Goal: Check status: Check status

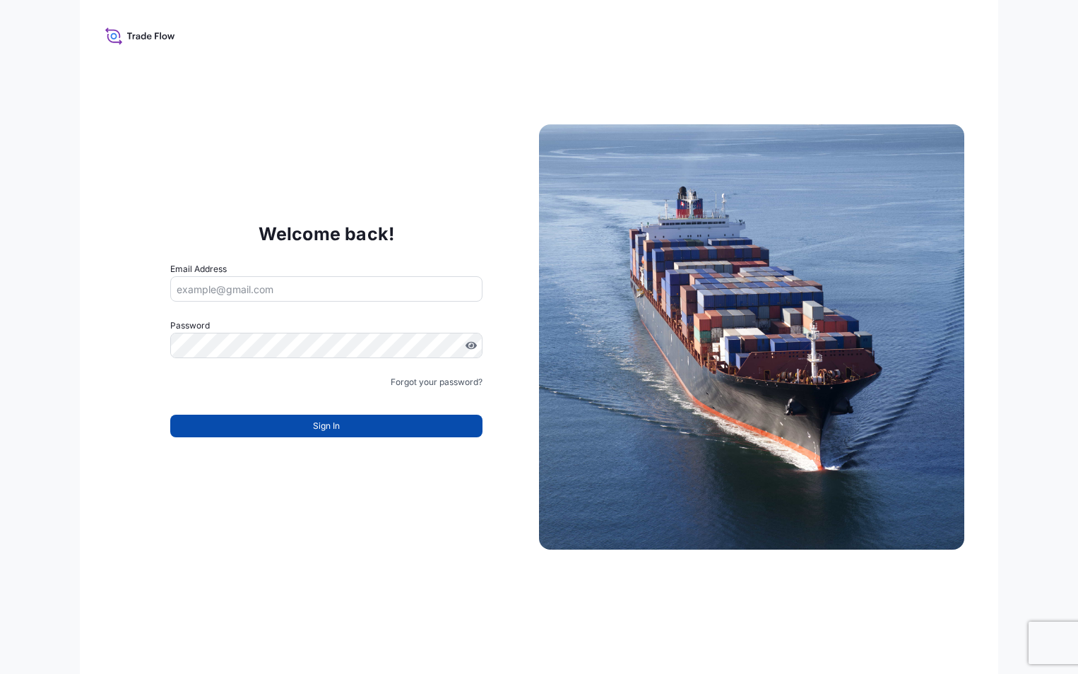
click at [318, 420] on span "Sign In" at bounding box center [326, 426] width 27 height 14
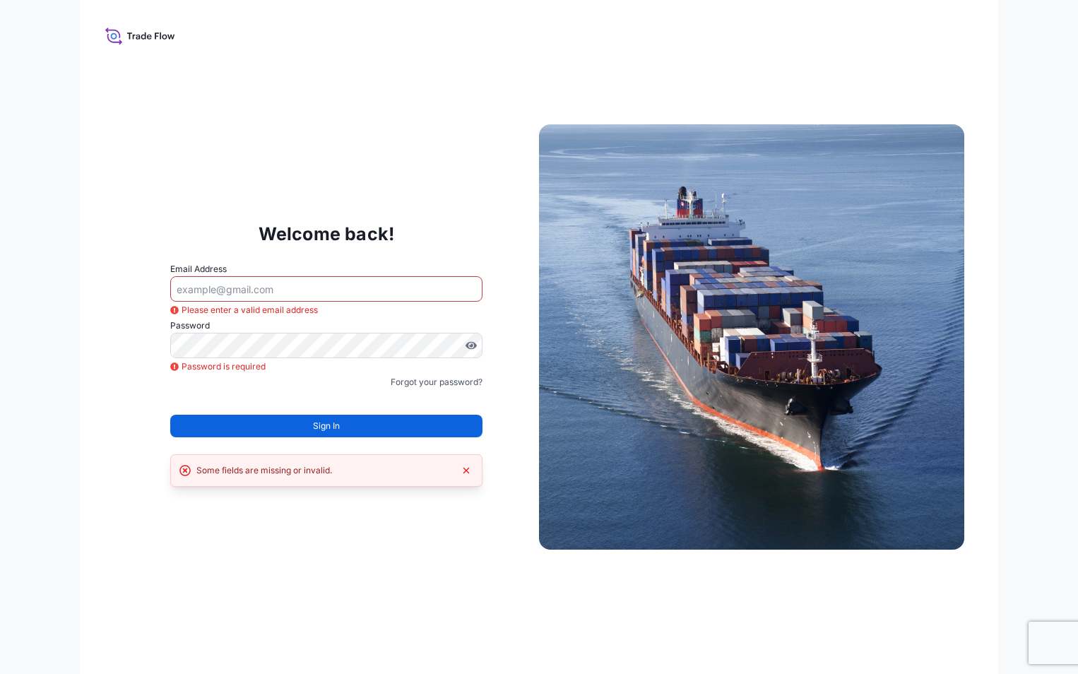
click at [318, 420] on span "Sign In" at bounding box center [326, 426] width 27 height 14
click at [540, 105] on div "Welcome back! Email Address Please enter a valid email address Password Passwor…" at bounding box center [539, 337] width 918 height 674
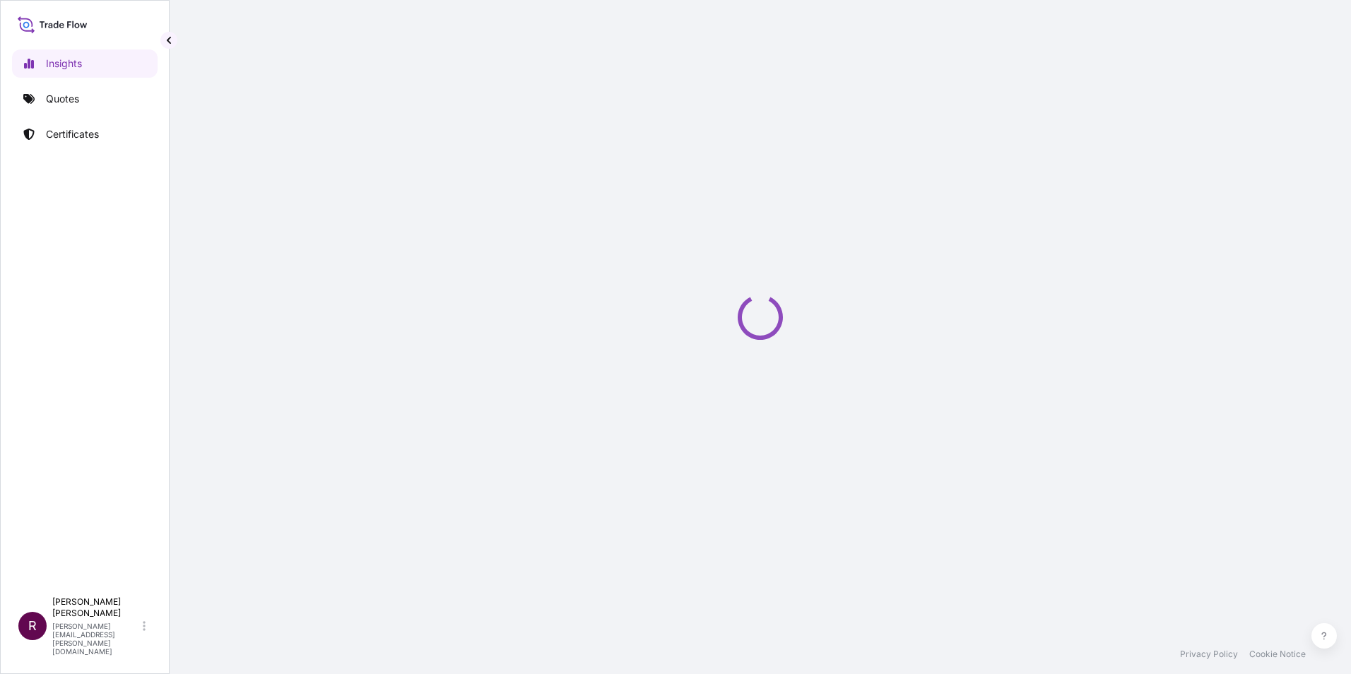
select select "2025"
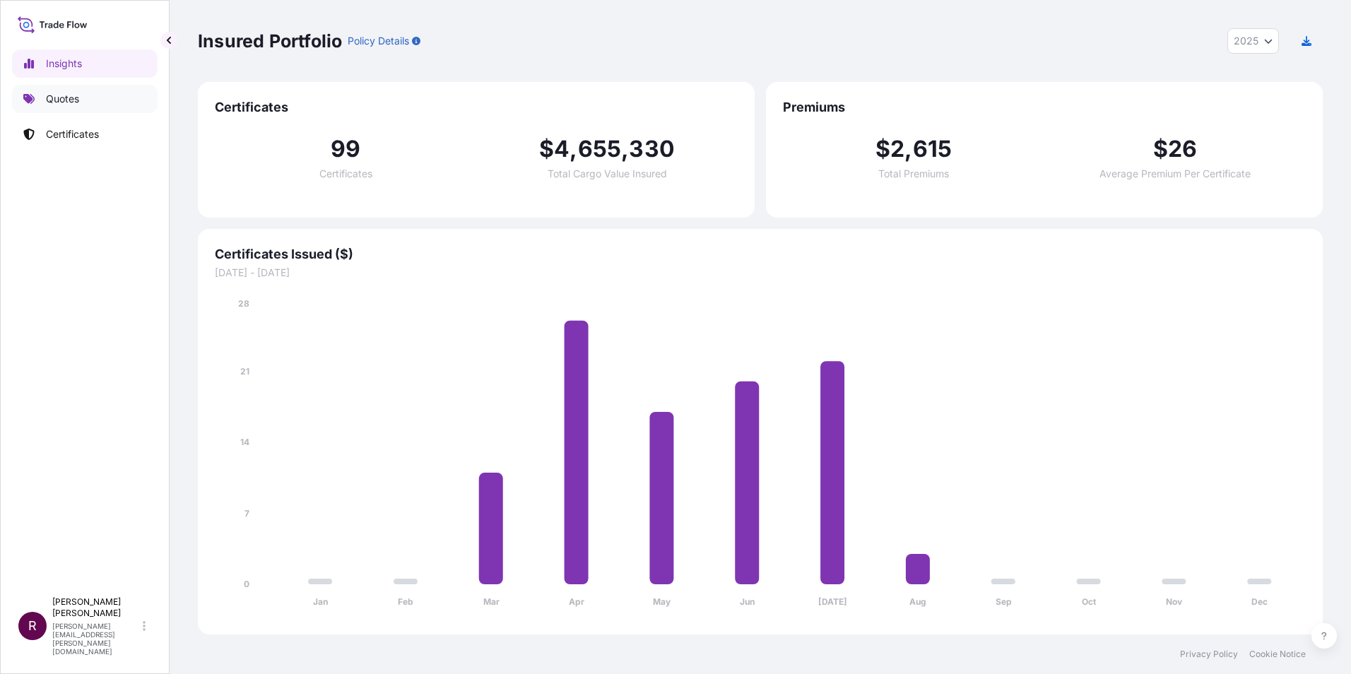
click at [48, 95] on p "Quotes" at bounding box center [62, 99] width 33 height 14
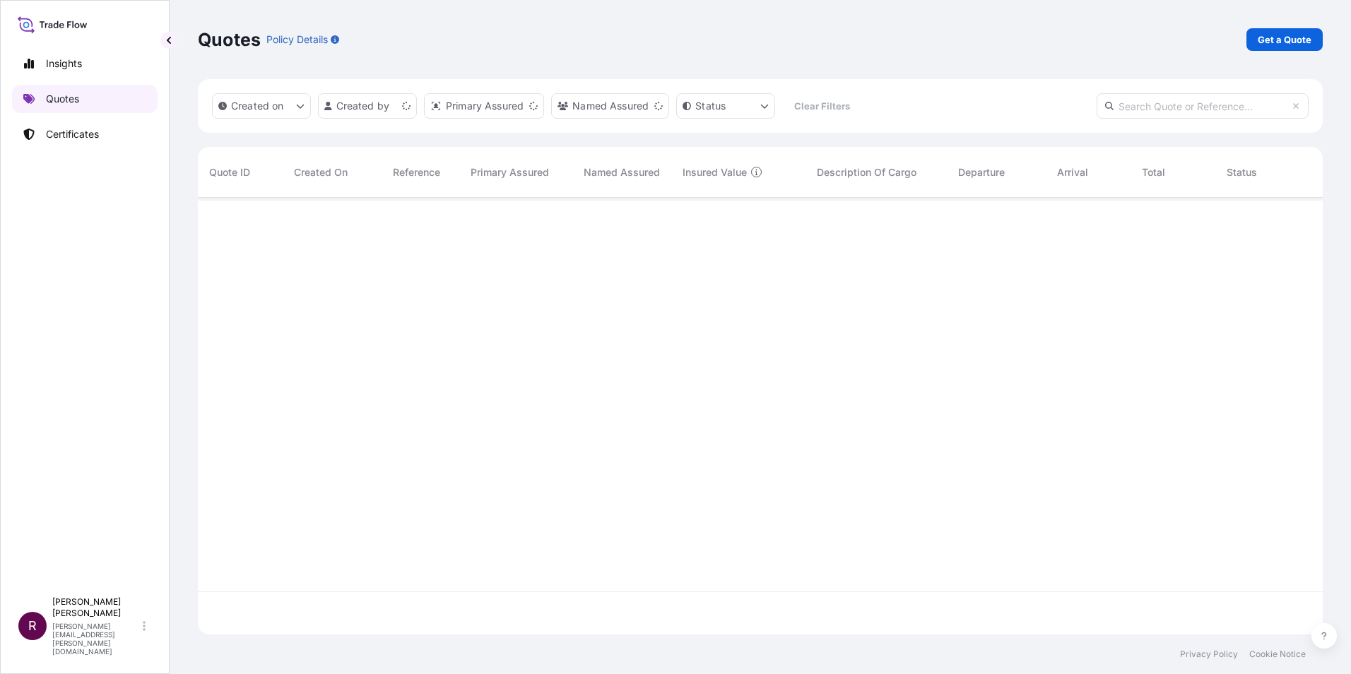
scroll to position [434, 1114]
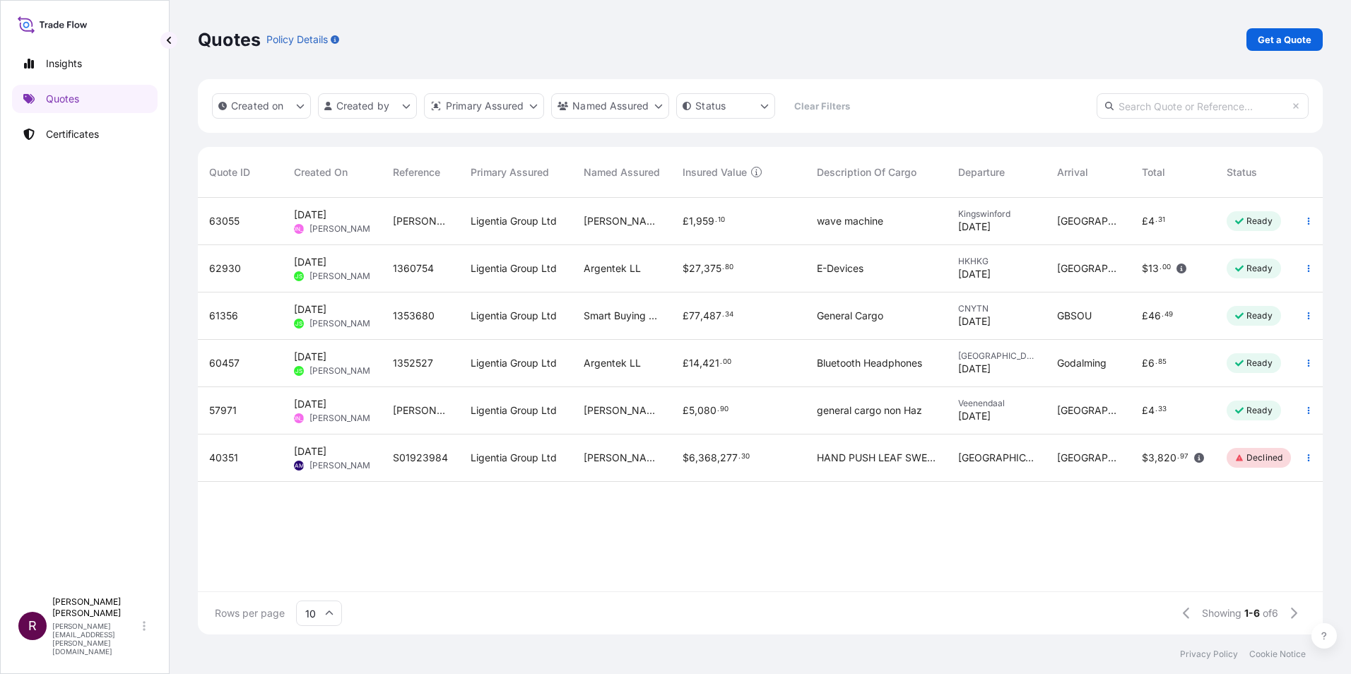
click at [215, 222] on span "63055" at bounding box center [224, 221] width 30 height 14
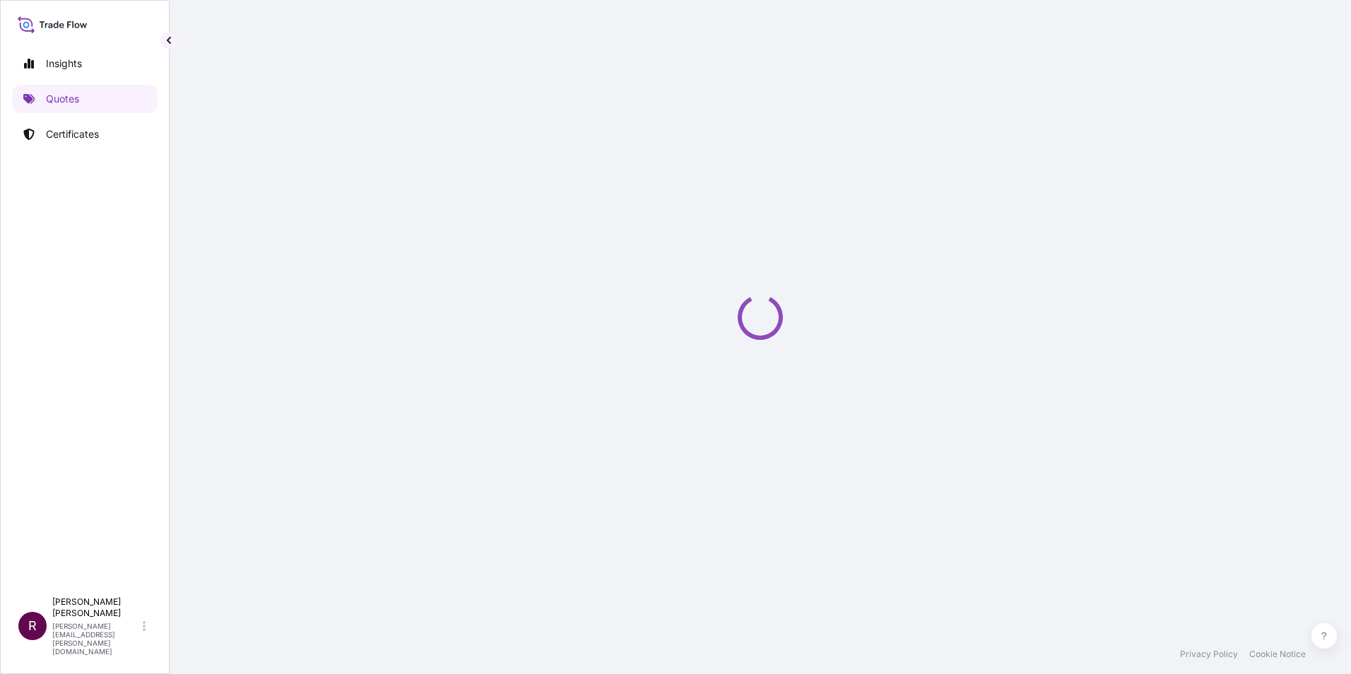
select select "Road"
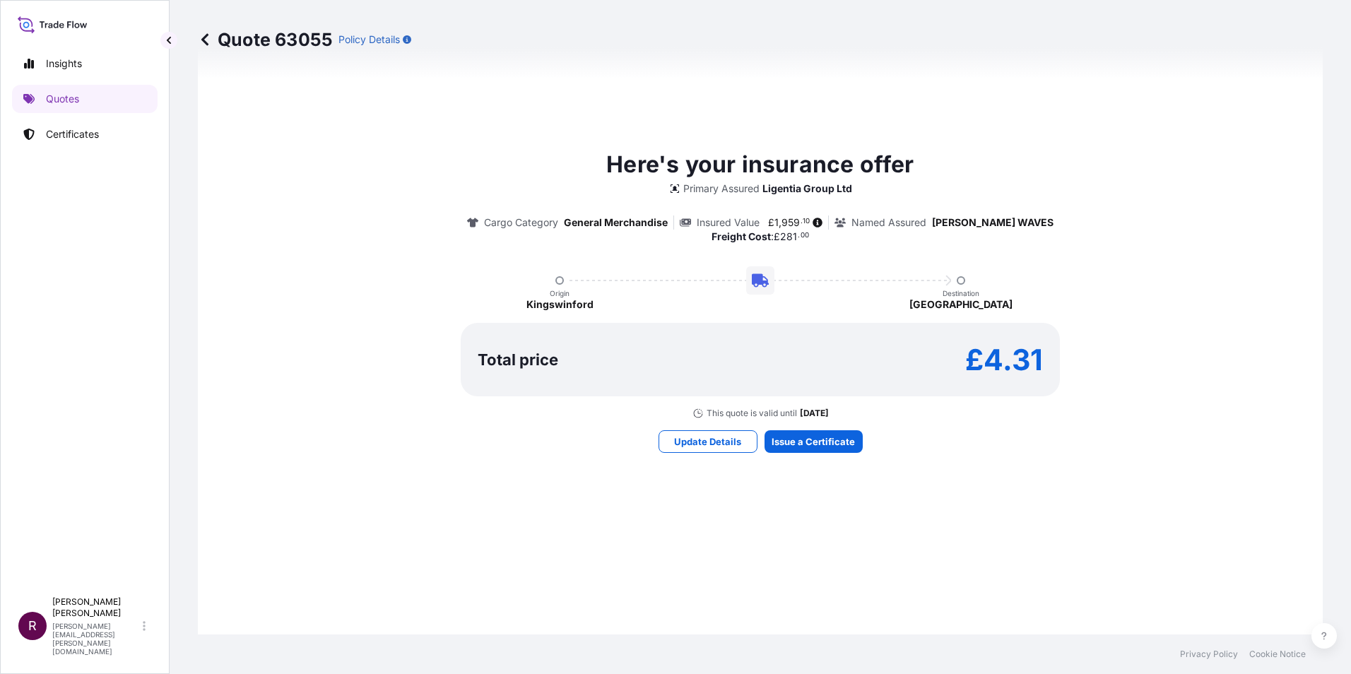
scroll to position [696, 0]
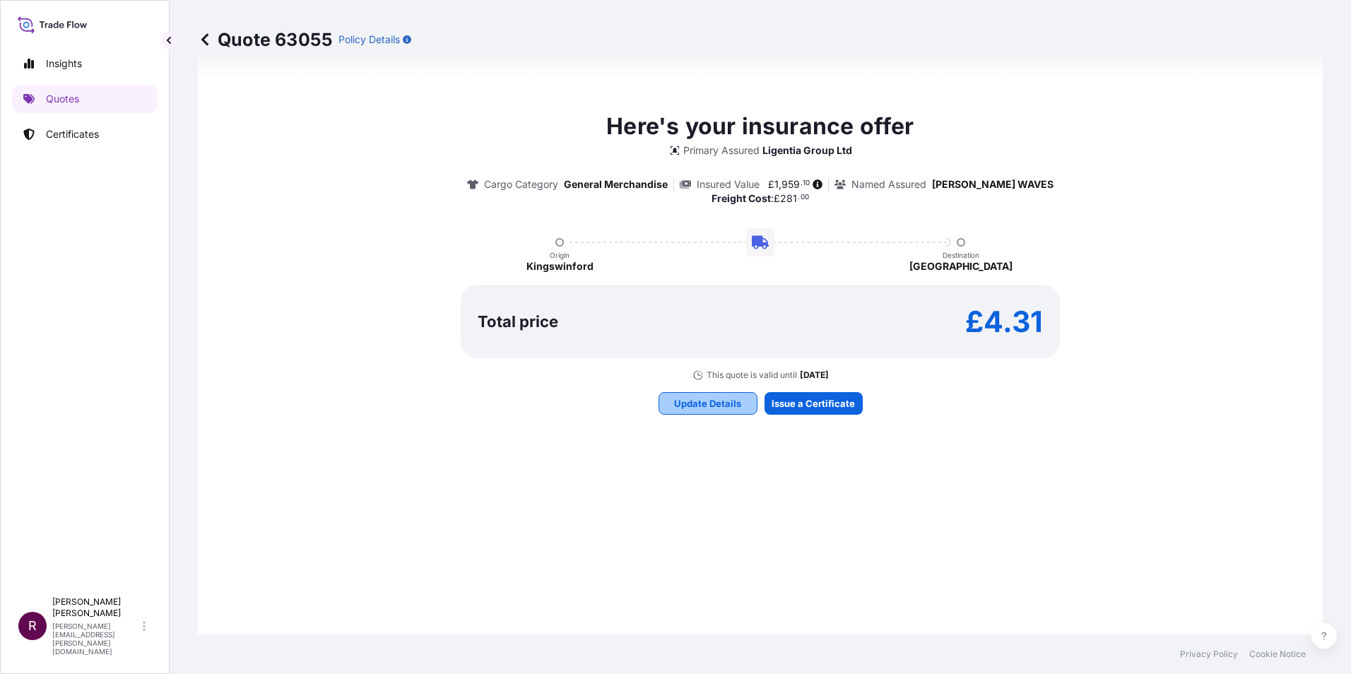
click at [704, 396] on p "Update Details" at bounding box center [707, 403] width 67 height 14
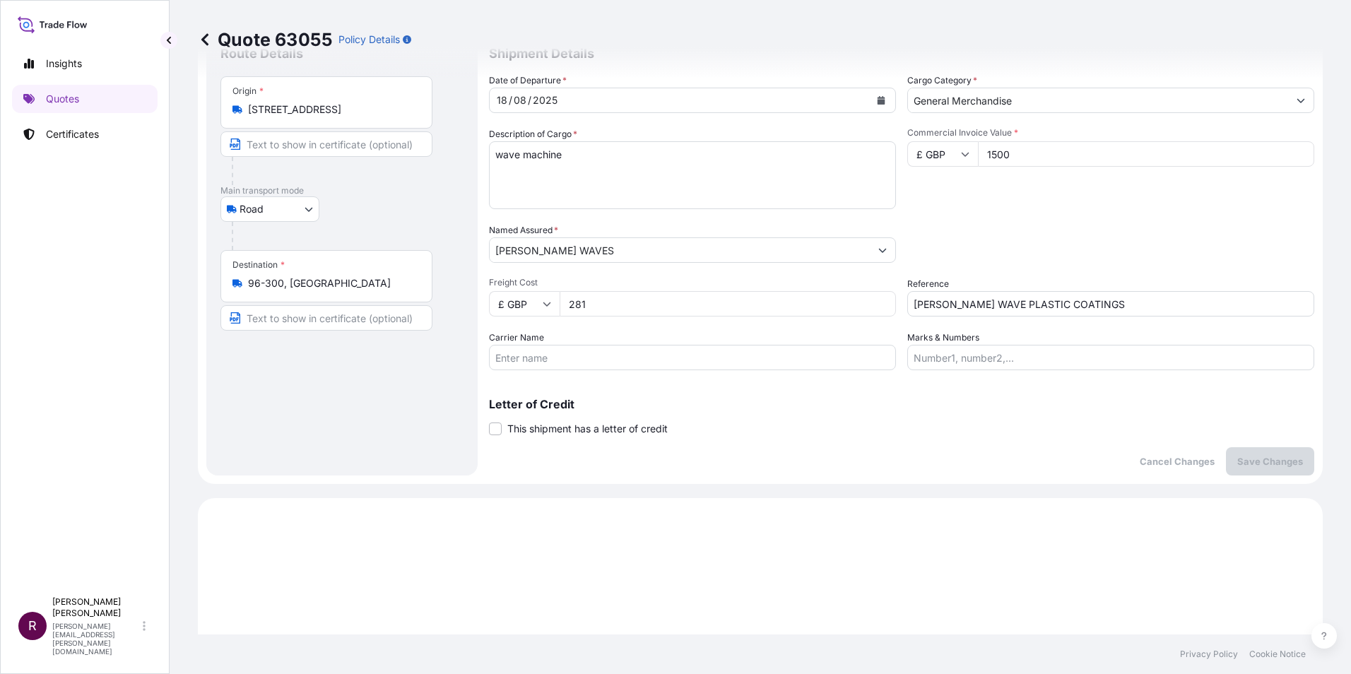
scroll to position [23, 0]
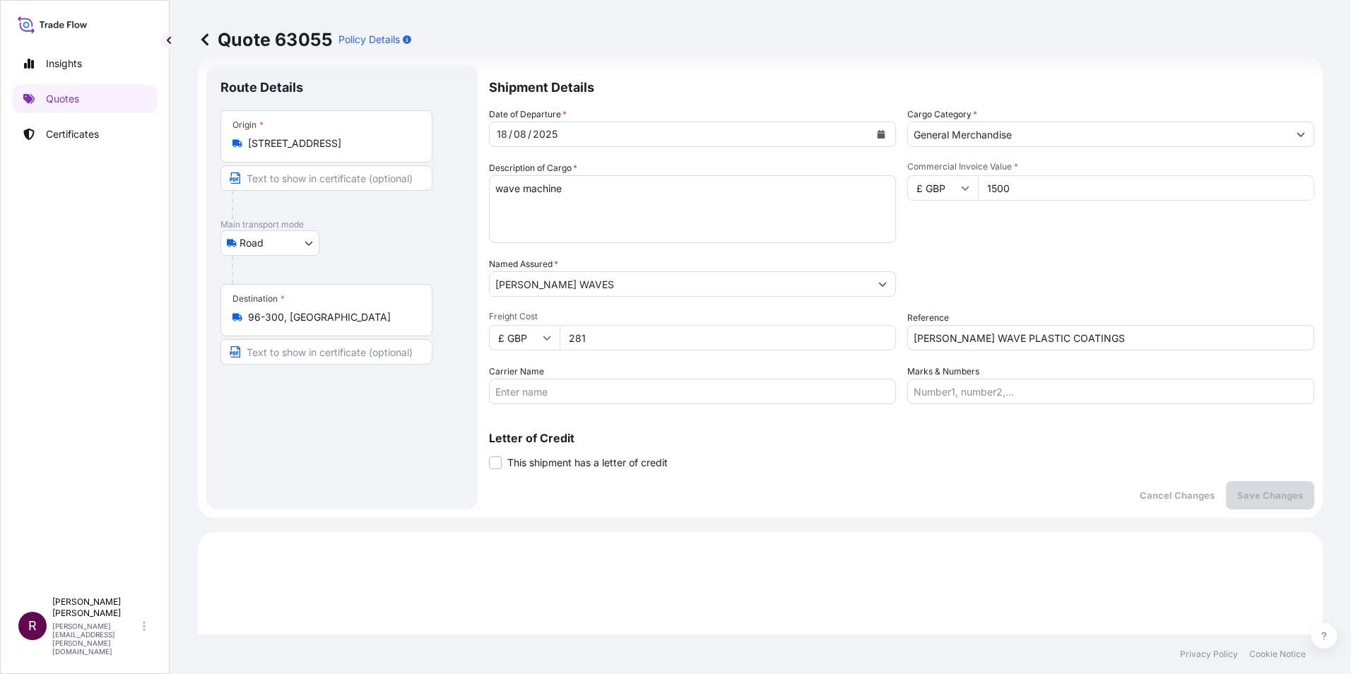
click at [717, 87] on p "Shipment Details" at bounding box center [901, 86] width 825 height 42
click at [58, 102] on p "Quotes" at bounding box center [62, 99] width 33 height 14
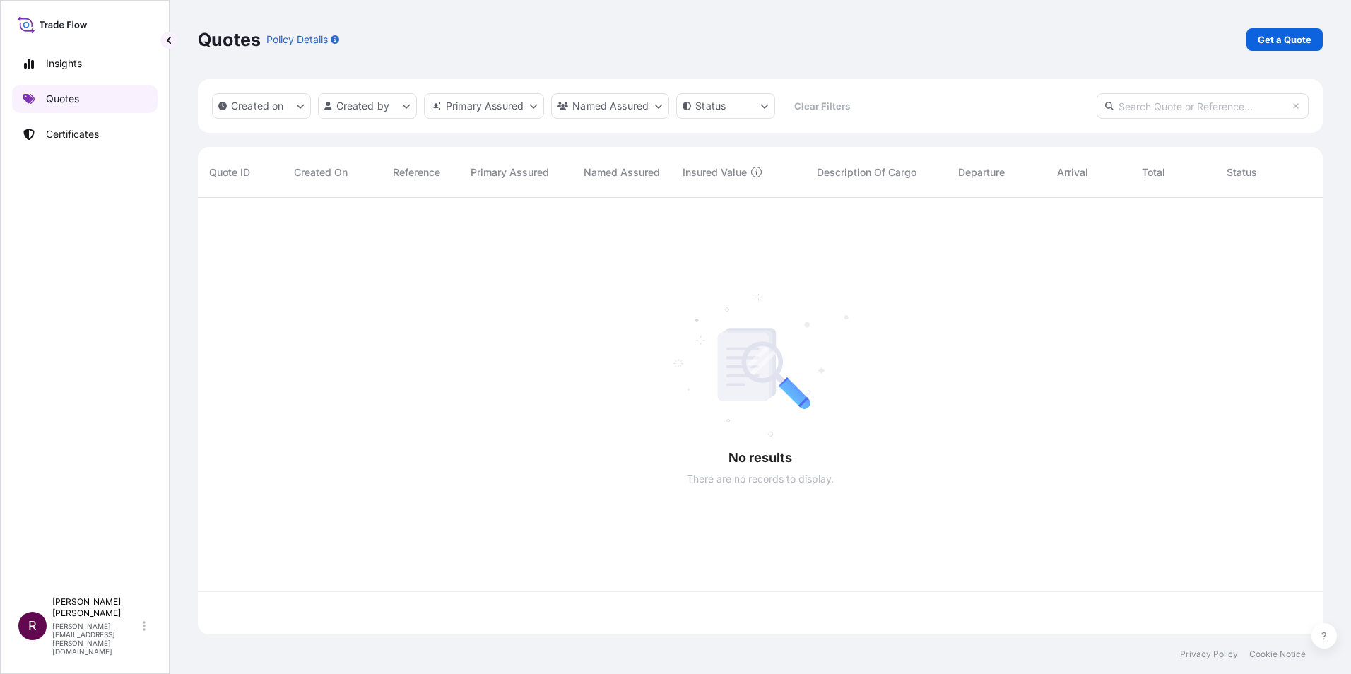
scroll to position [434, 1114]
